Goal: Task Accomplishment & Management: Complete application form

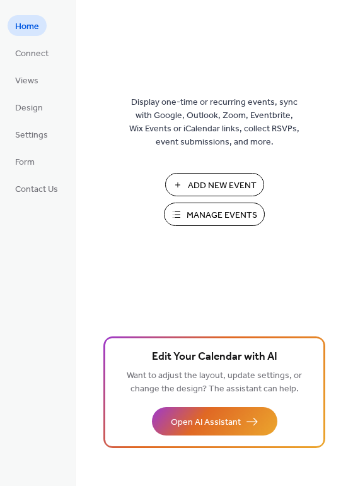
click at [219, 182] on span "Add New Event" at bounding box center [222, 185] width 69 height 13
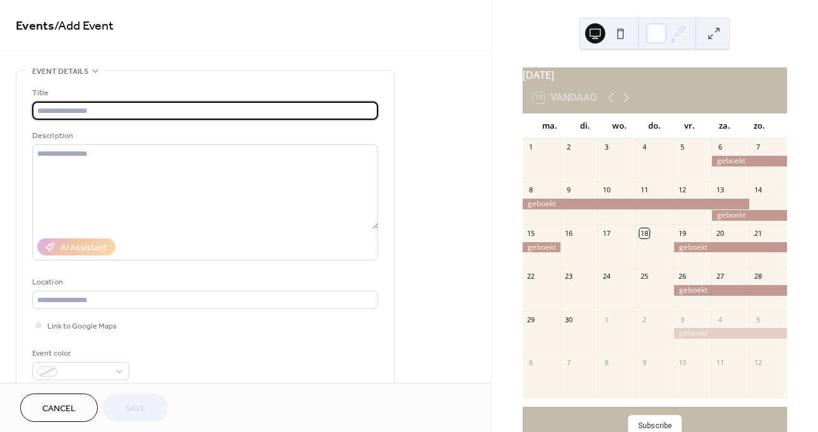
click at [168, 113] on input "text" at bounding box center [205, 111] width 346 height 18
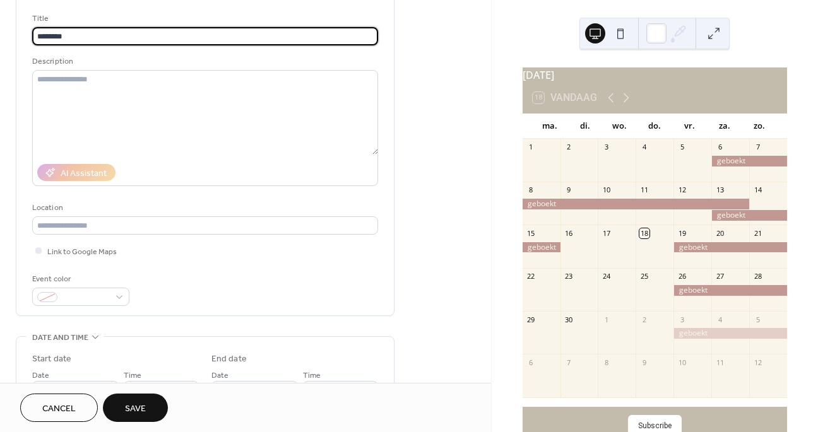
scroll to position [116, 0]
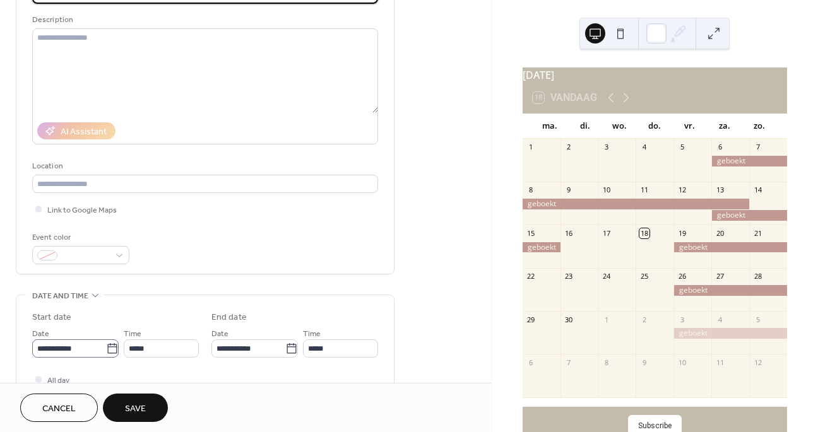
type input "********"
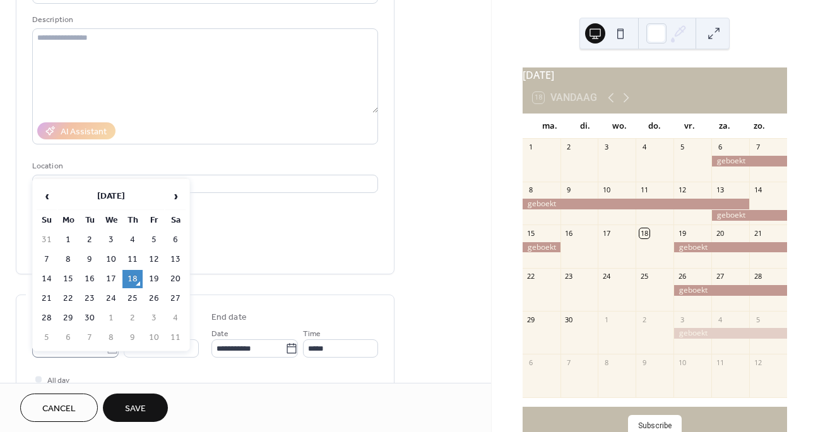
click at [106, 351] on icon at bounding box center [112, 349] width 13 height 13
click at [103, 351] on input "**********" at bounding box center [69, 349] width 74 height 18
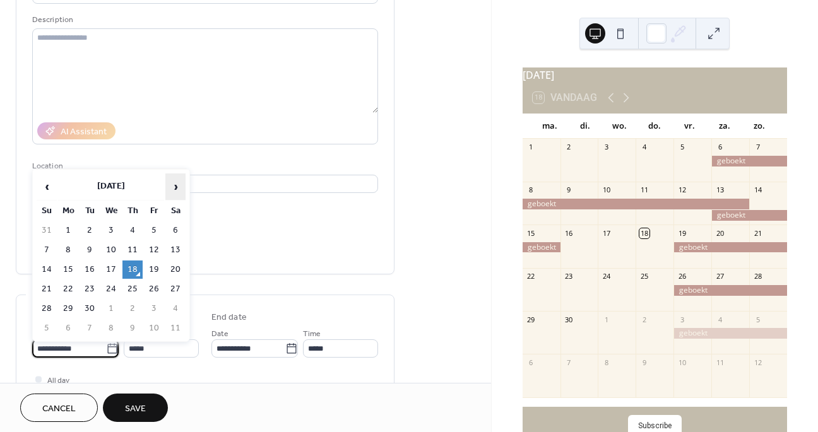
click at [176, 188] on span "›" at bounding box center [175, 186] width 19 height 25
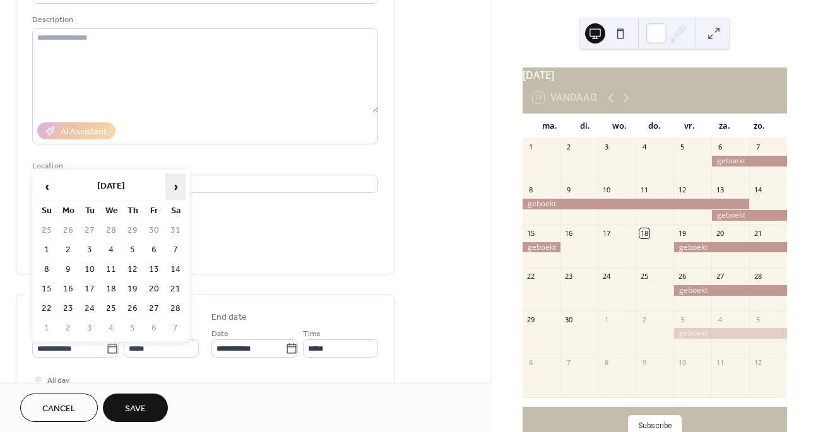
click at [176, 188] on span "›" at bounding box center [175, 186] width 19 height 25
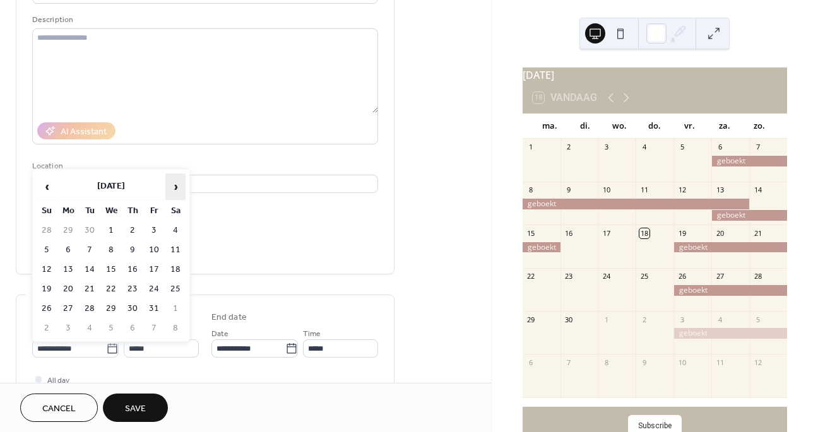
click at [176, 188] on span "›" at bounding box center [175, 186] width 19 height 25
click at [173, 247] on td "8" at bounding box center [175, 250] width 20 height 18
type input "**********"
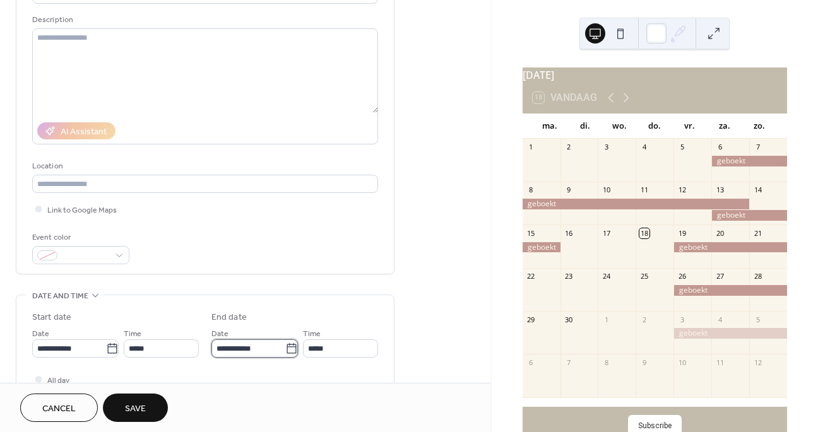
click at [268, 352] on input "**********" at bounding box center [248, 349] width 74 height 18
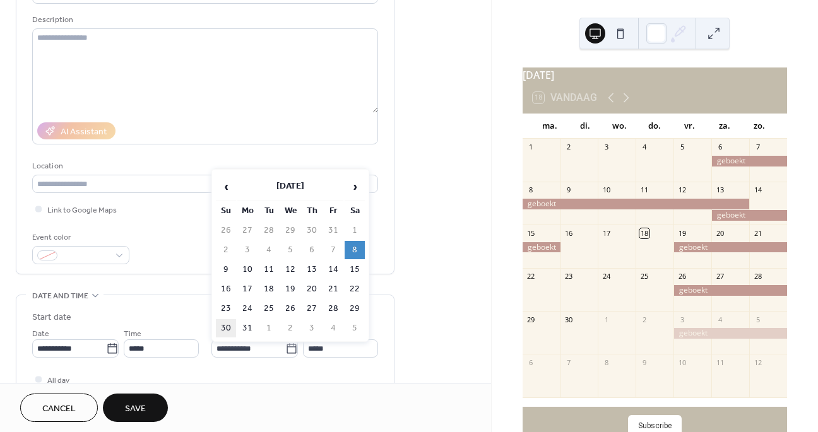
click at [224, 325] on td "30" at bounding box center [226, 328] width 20 height 18
type input "**********"
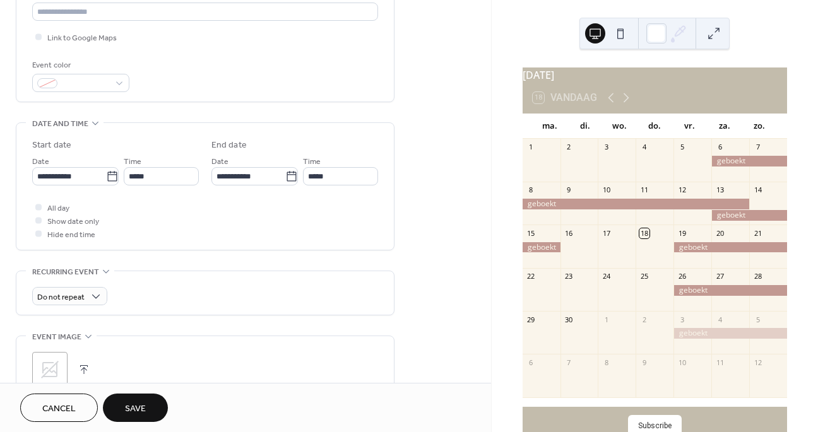
scroll to position [287, 0]
click at [134, 407] on span "Save" at bounding box center [135, 409] width 21 height 13
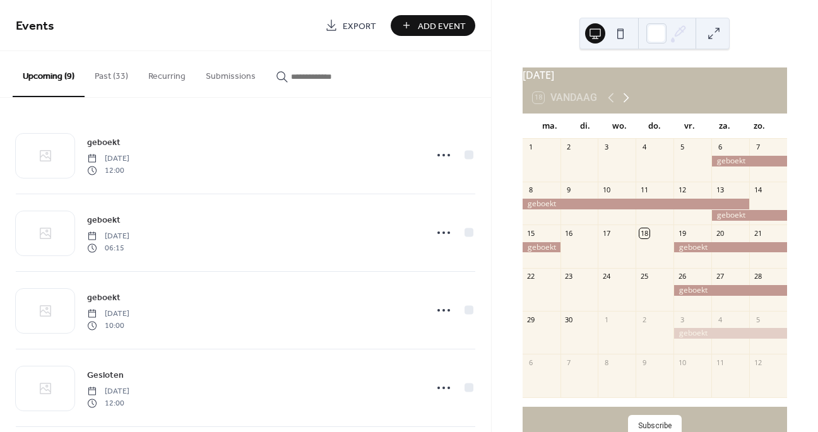
click at [627, 103] on icon at bounding box center [627, 97] width 6 height 9
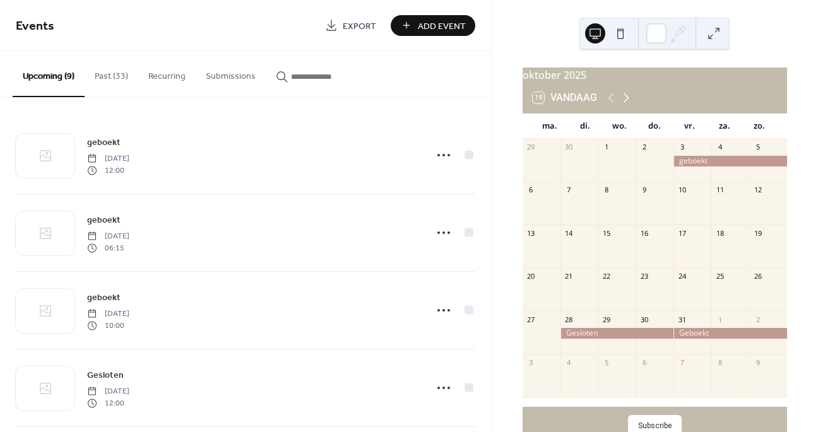
click at [627, 103] on icon at bounding box center [627, 97] width 6 height 9
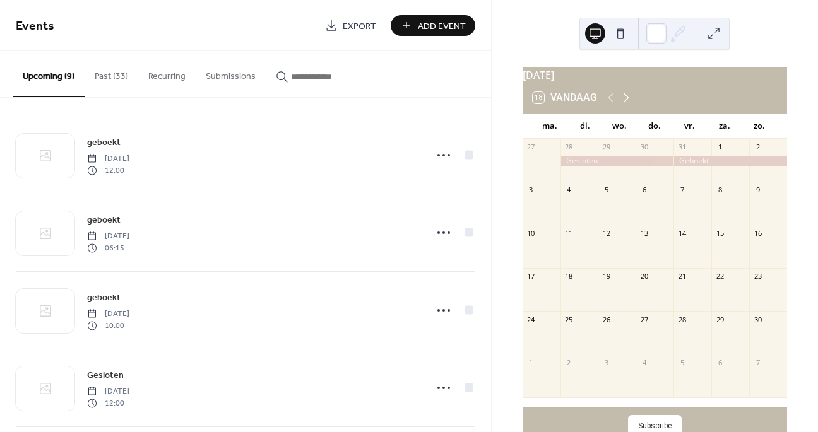
click at [627, 103] on icon at bounding box center [627, 97] width 6 height 9
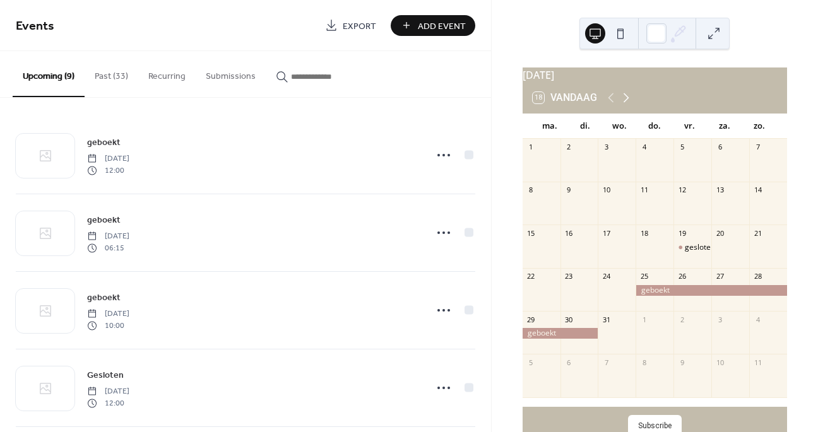
click at [627, 103] on icon at bounding box center [627, 97] width 6 height 9
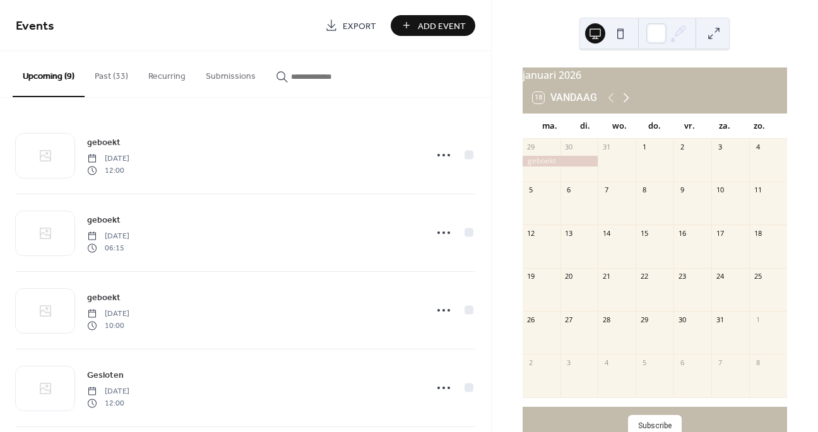
click at [627, 103] on icon at bounding box center [627, 97] width 6 height 9
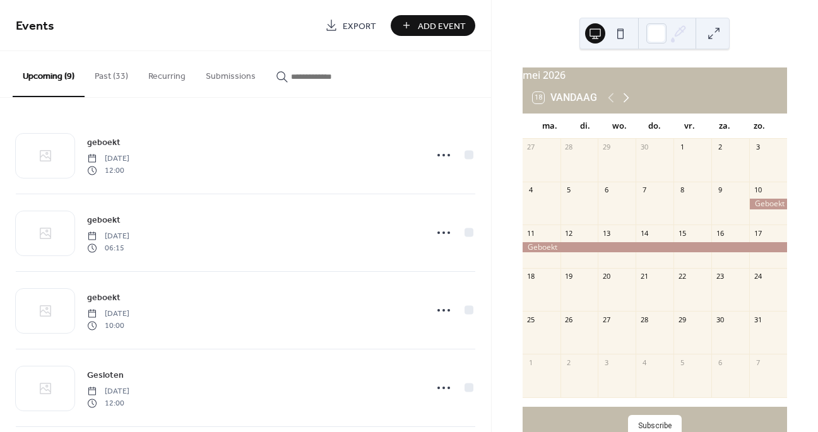
click at [627, 103] on icon at bounding box center [627, 97] width 6 height 9
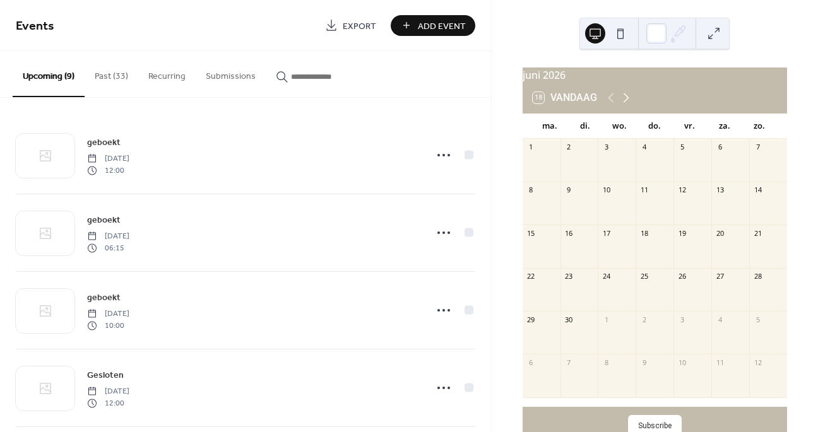
click at [627, 103] on icon at bounding box center [627, 97] width 6 height 9
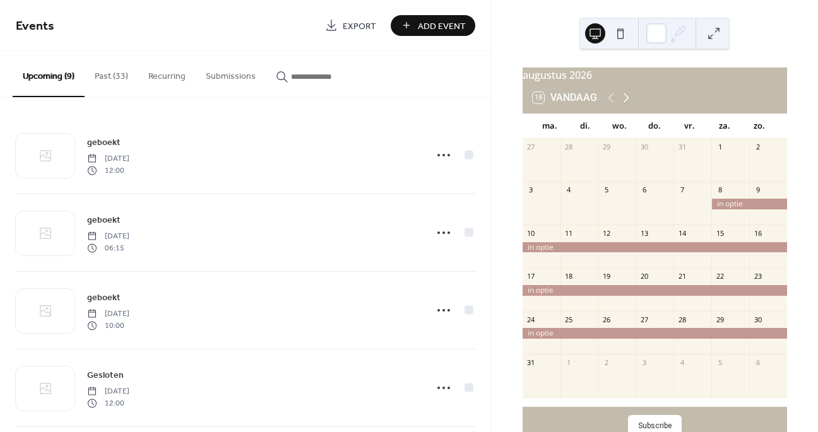
click at [627, 103] on icon at bounding box center [627, 97] width 6 height 9
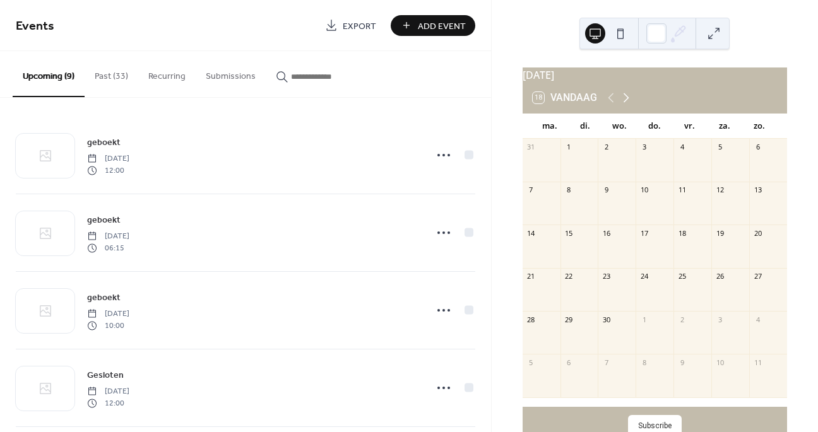
click at [627, 103] on icon at bounding box center [627, 97] width 6 height 9
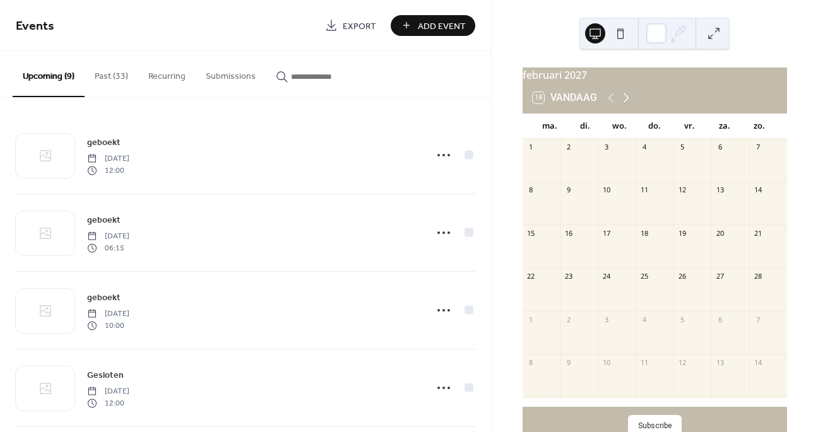
click at [627, 103] on icon at bounding box center [627, 97] width 6 height 9
click at [609, 105] on icon at bounding box center [610, 97] width 15 height 15
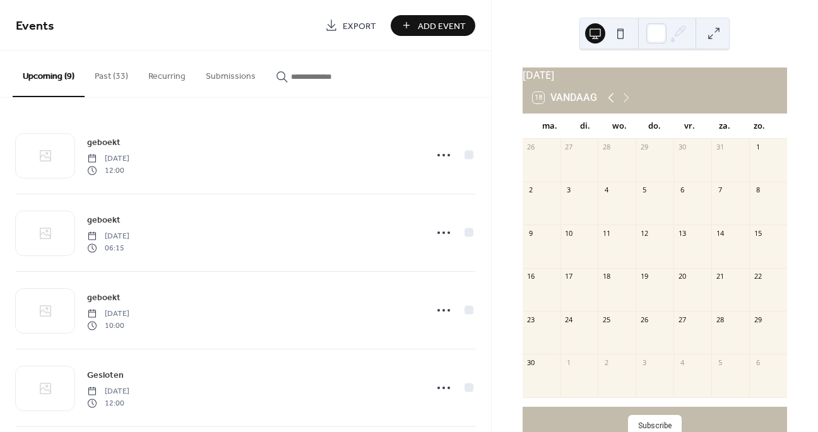
click at [609, 105] on icon at bounding box center [610, 97] width 15 height 15
